Goal: Check status: Check status

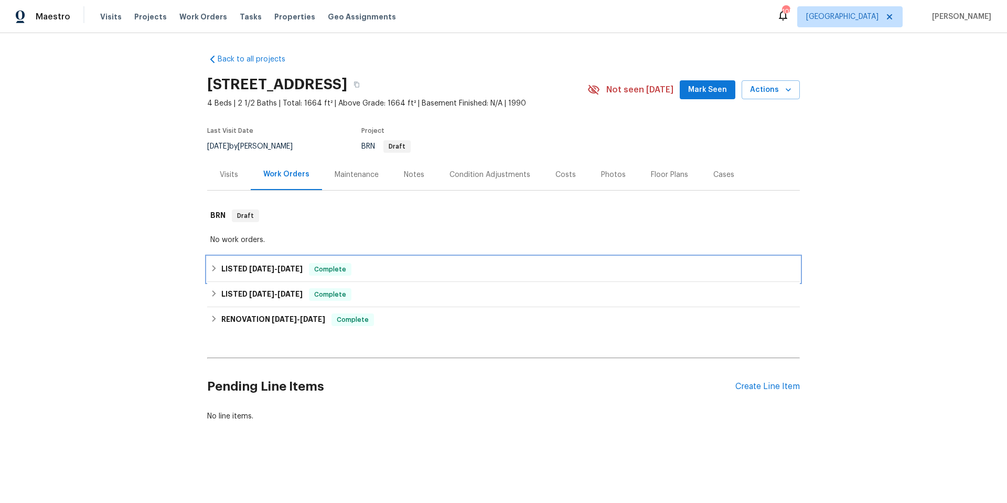
click at [376, 269] on div "LISTED 8/25/25 - 8/27/25 Complete" at bounding box center [503, 269] width 587 height 13
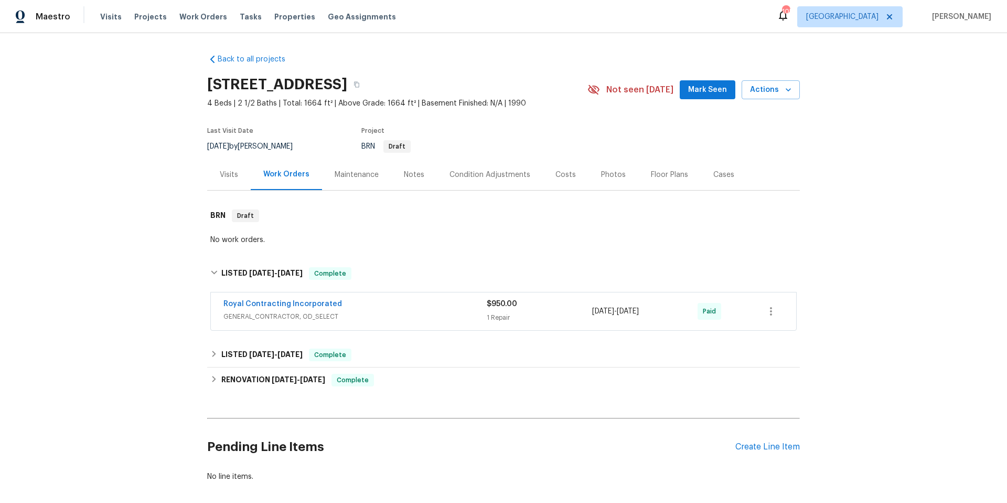
click at [381, 311] on span "GENERAL_CONTRACTOR, OD_SELECT" at bounding box center [355, 316] width 263 height 10
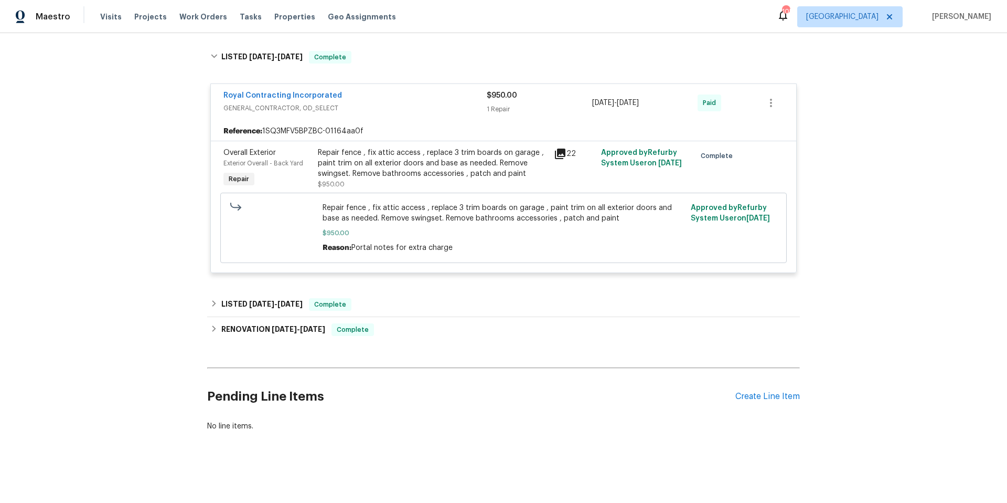
scroll to position [225, 0]
click at [406, 303] on div "LISTED 8/23/25 - 8/25/25 Complete" at bounding box center [503, 304] width 593 height 25
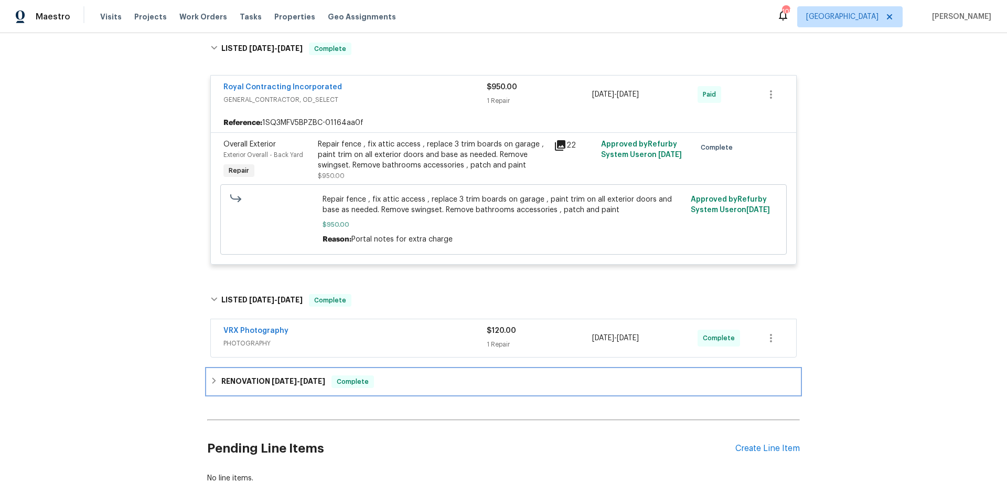
click at [405, 380] on div "RENOVATION 8/4/25 - 8/21/25 Complete" at bounding box center [503, 381] width 587 height 13
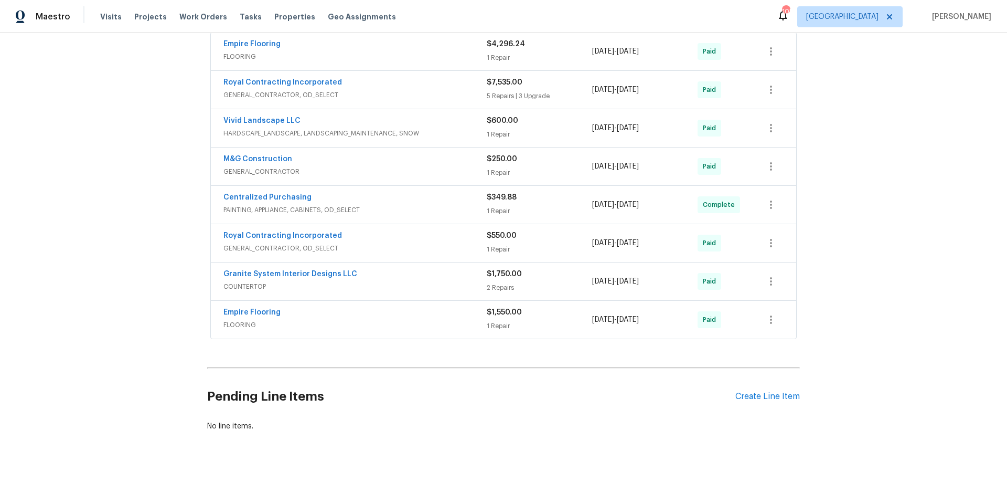
scroll to position [605, 0]
click at [395, 243] on span "GENERAL_CONTRACTOR, OD_SELECT" at bounding box center [355, 248] width 263 height 10
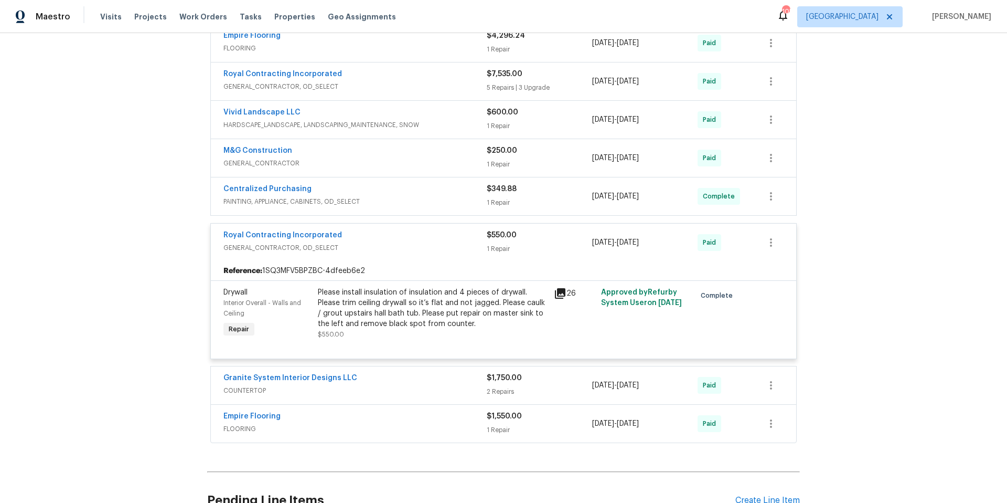
click at [395, 238] on div "Royal Contracting Incorporated" at bounding box center [355, 236] width 263 height 13
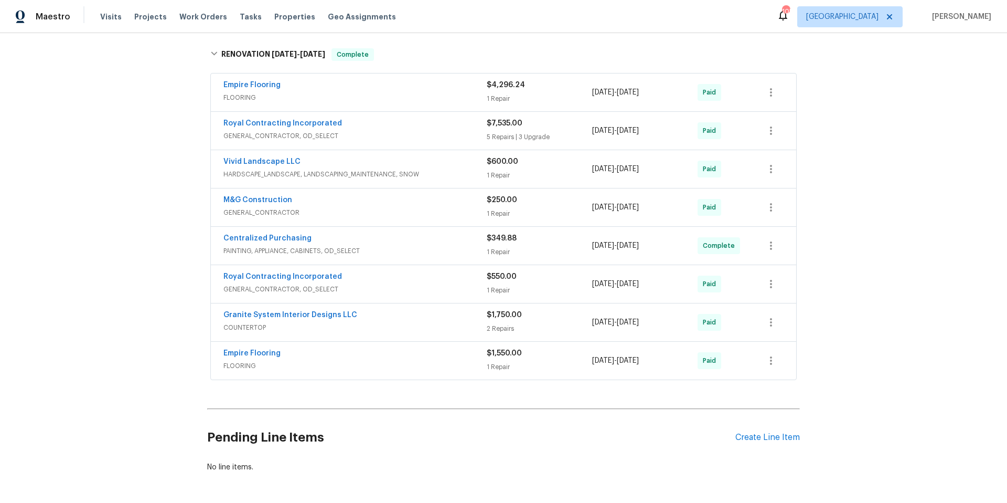
scroll to position [550, 0]
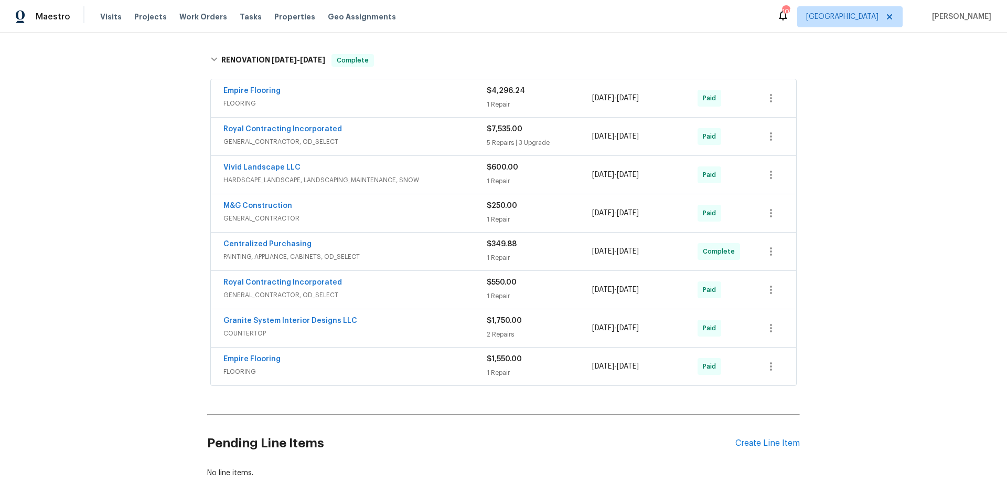
click at [387, 214] on span "GENERAL_CONTRACTOR" at bounding box center [355, 218] width 263 height 10
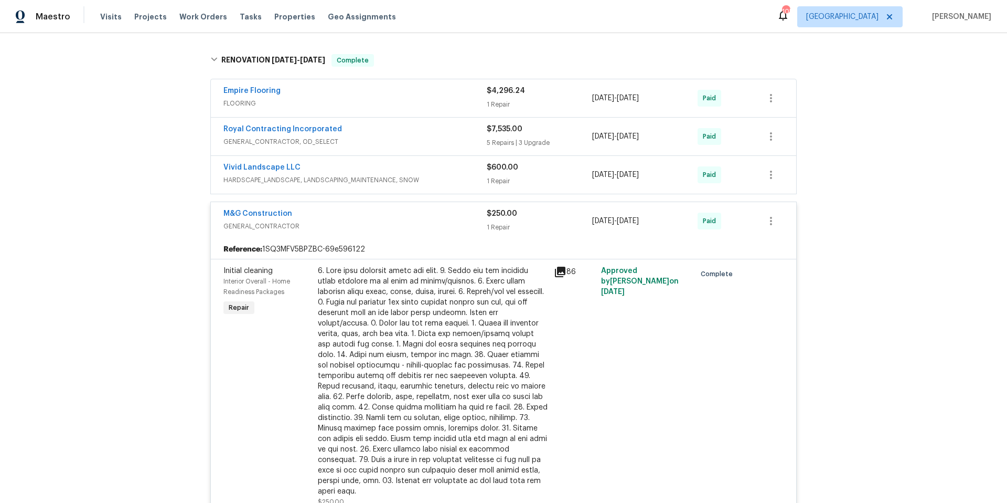
click at [387, 214] on div "M&G Construction" at bounding box center [355, 214] width 263 height 13
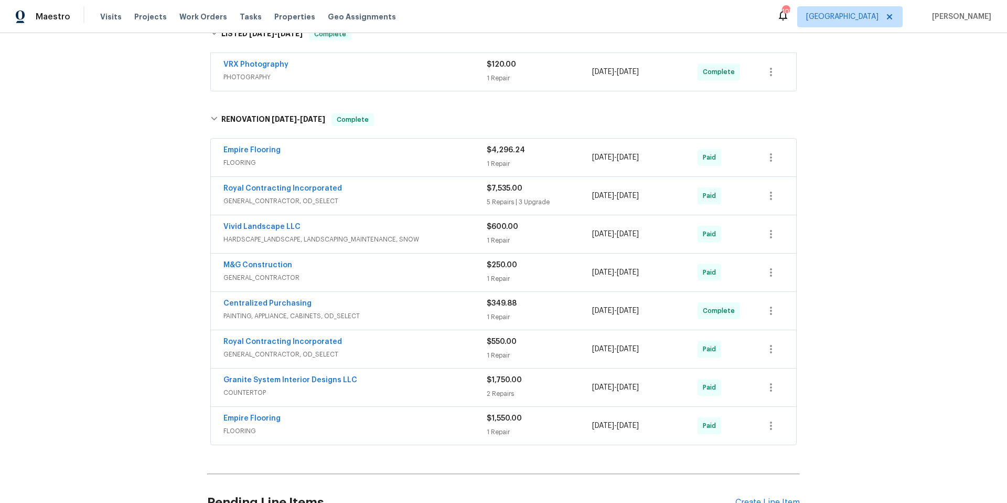
scroll to position [490, 0]
click at [391, 199] on span "GENERAL_CONTRACTOR, OD_SELECT" at bounding box center [355, 201] width 263 height 10
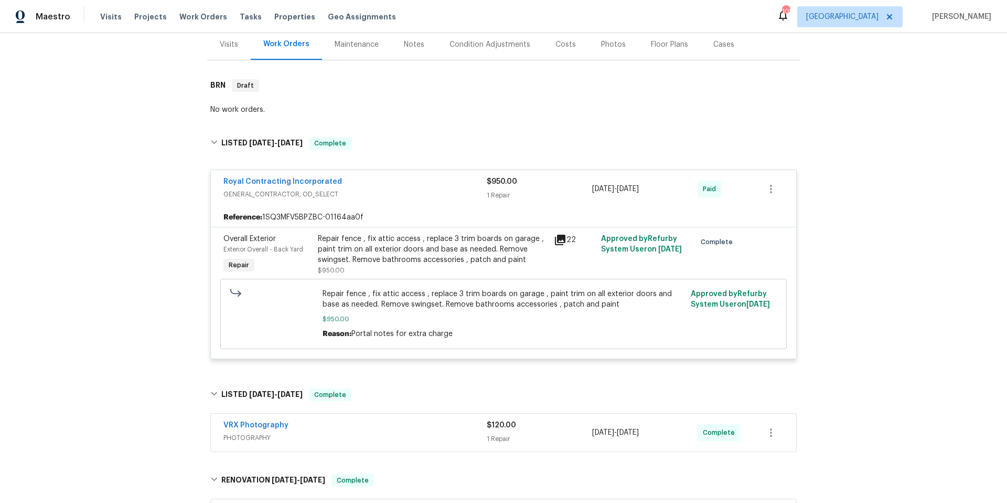
scroll to position [0, 0]
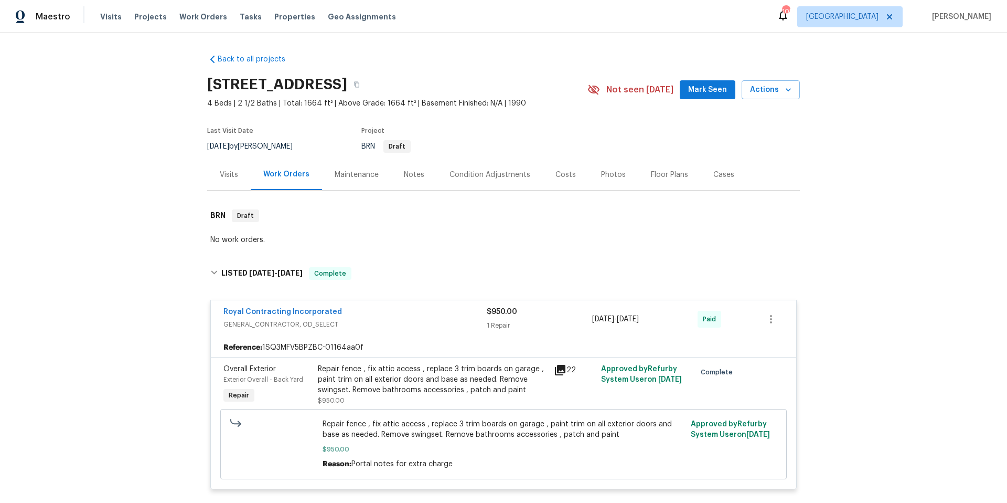
click at [141, 109] on div "Back to all projects 10806 Woodland Dr, Fredericksburg, VA 22407 4 Beds | 2 1/2…" at bounding box center [503, 268] width 1007 height 470
click at [150, 108] on div "Back to all projects 10806 Woodland Dr, Fredericksburg, VA 22407 4 Beds | 2 1/2…" at bounding box center [503, 268] width 1007 height 470
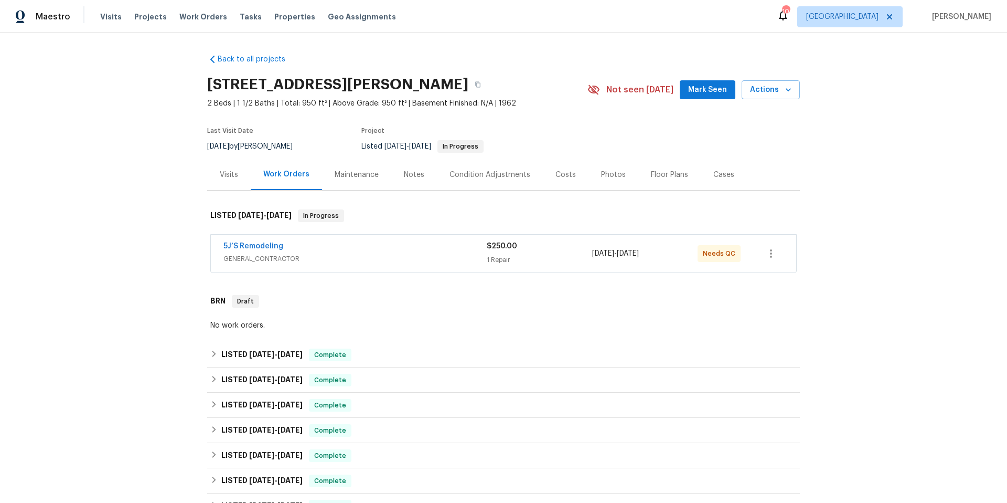
click at [374, 253] on span "GENERAL_CONTRACTOR" at bounding box center [355, 258] width 263 height 10
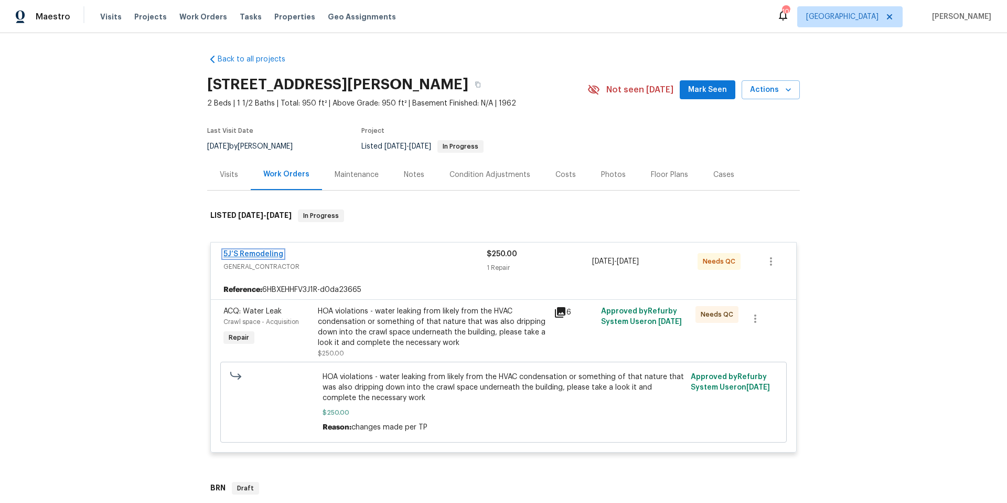
click at [241, 252] on link "5J’S Remodeling" at bounding box center [254, 253] width 60 height 7
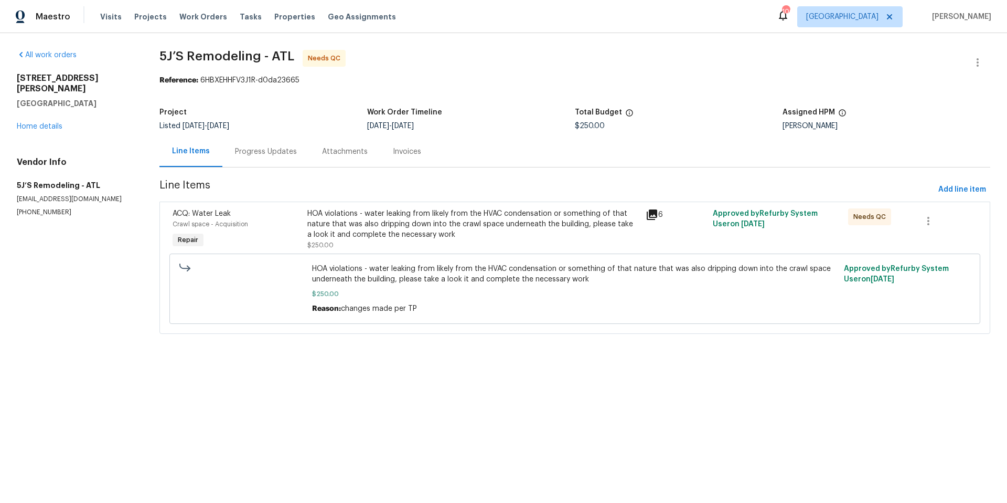
click at [282, 151] on div "Progress Updates" at bounding box center [266, 151] width 62 height 10
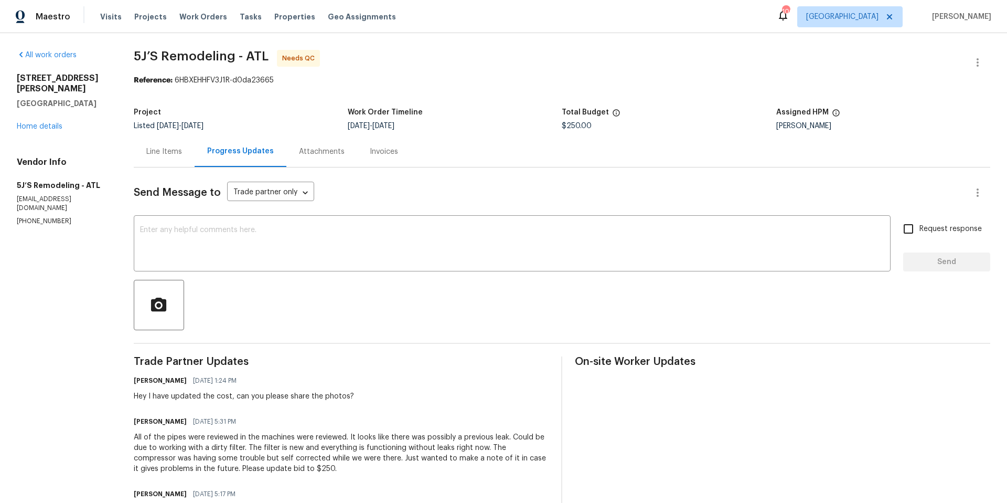
scroll to position [194, 0]
